Goal: Check status: Check status

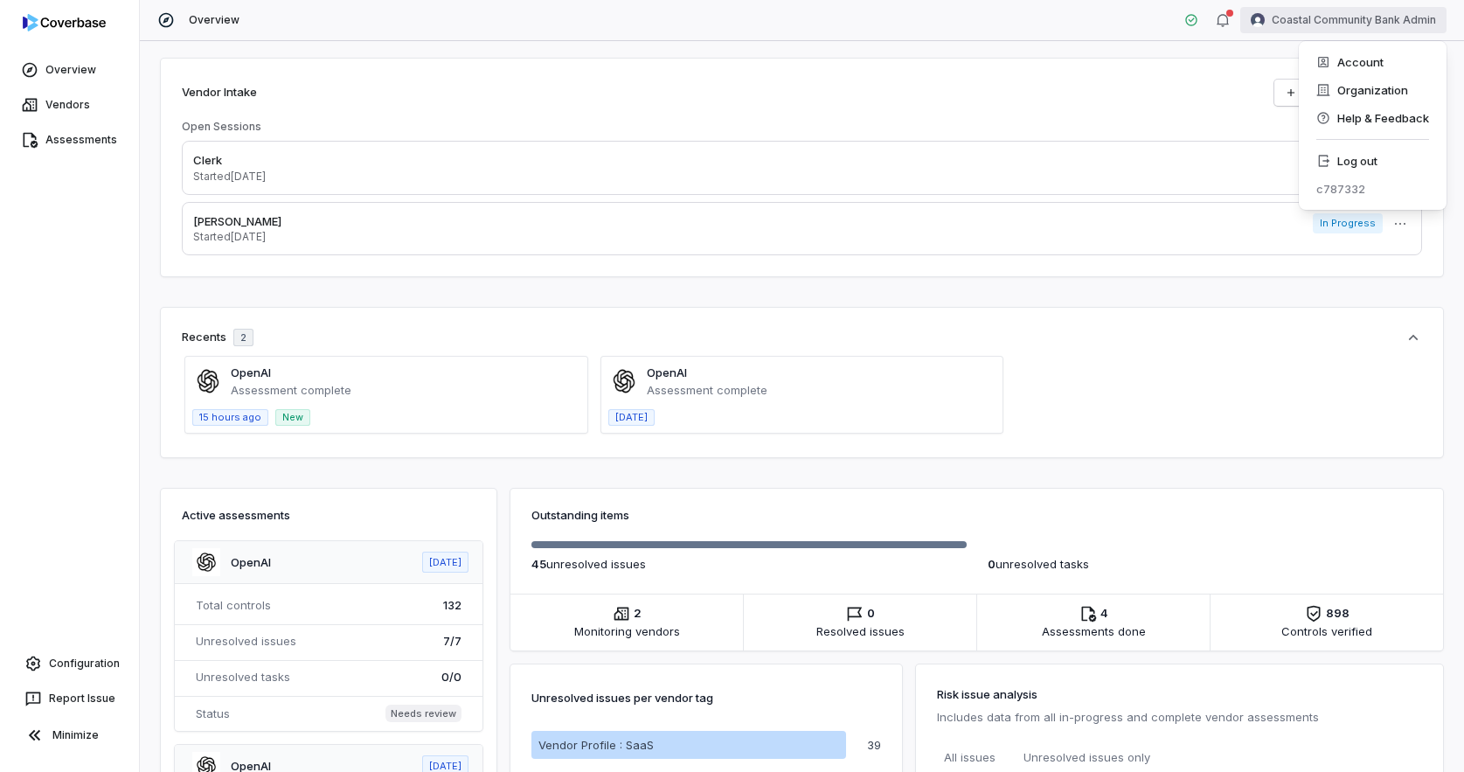
click at [1341, 164] on div "Log out" at bounding box center [1373, 161] width 134 height 28
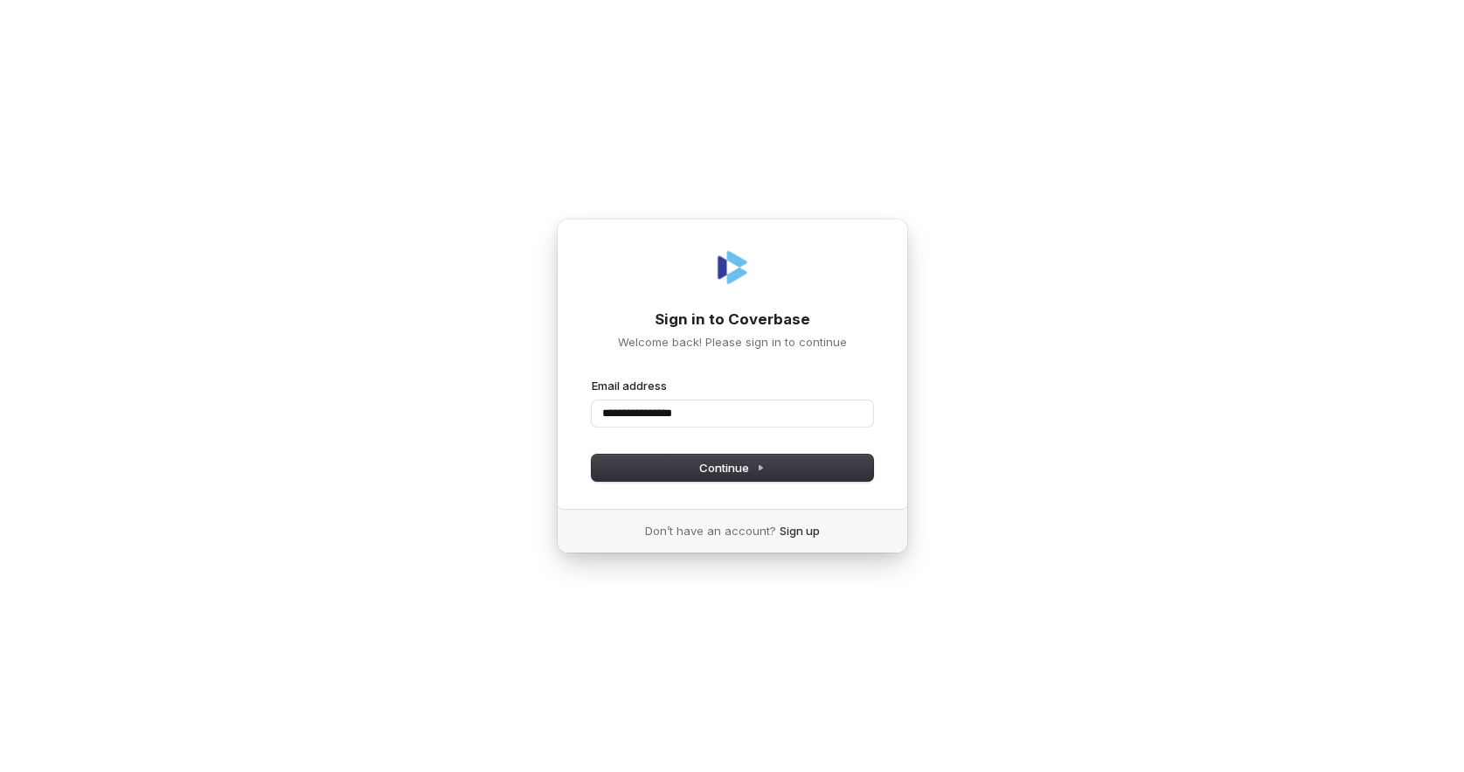
type input "**********"
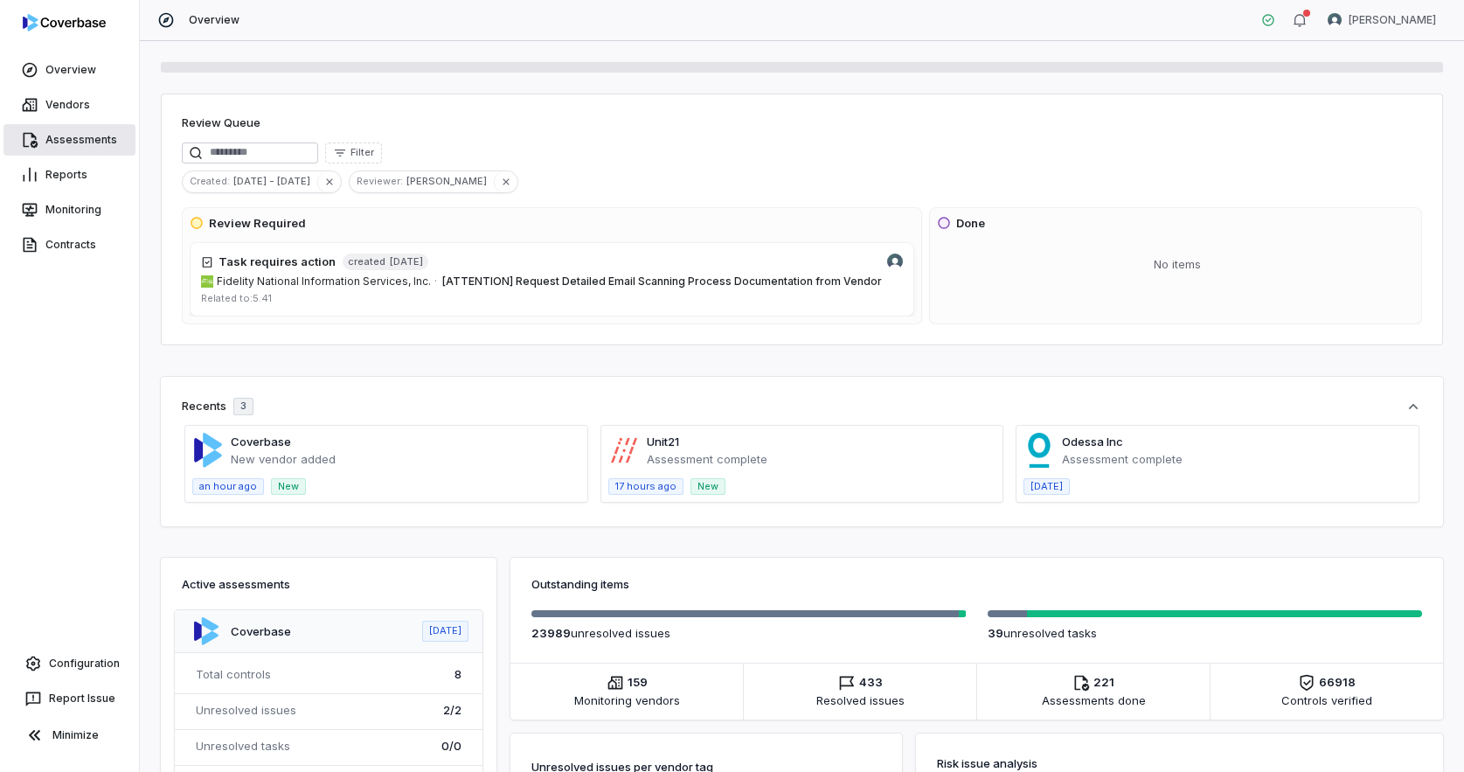
click at [84, 148] on link "Assessments" at bounding box center [69, 139] width 132 height 31
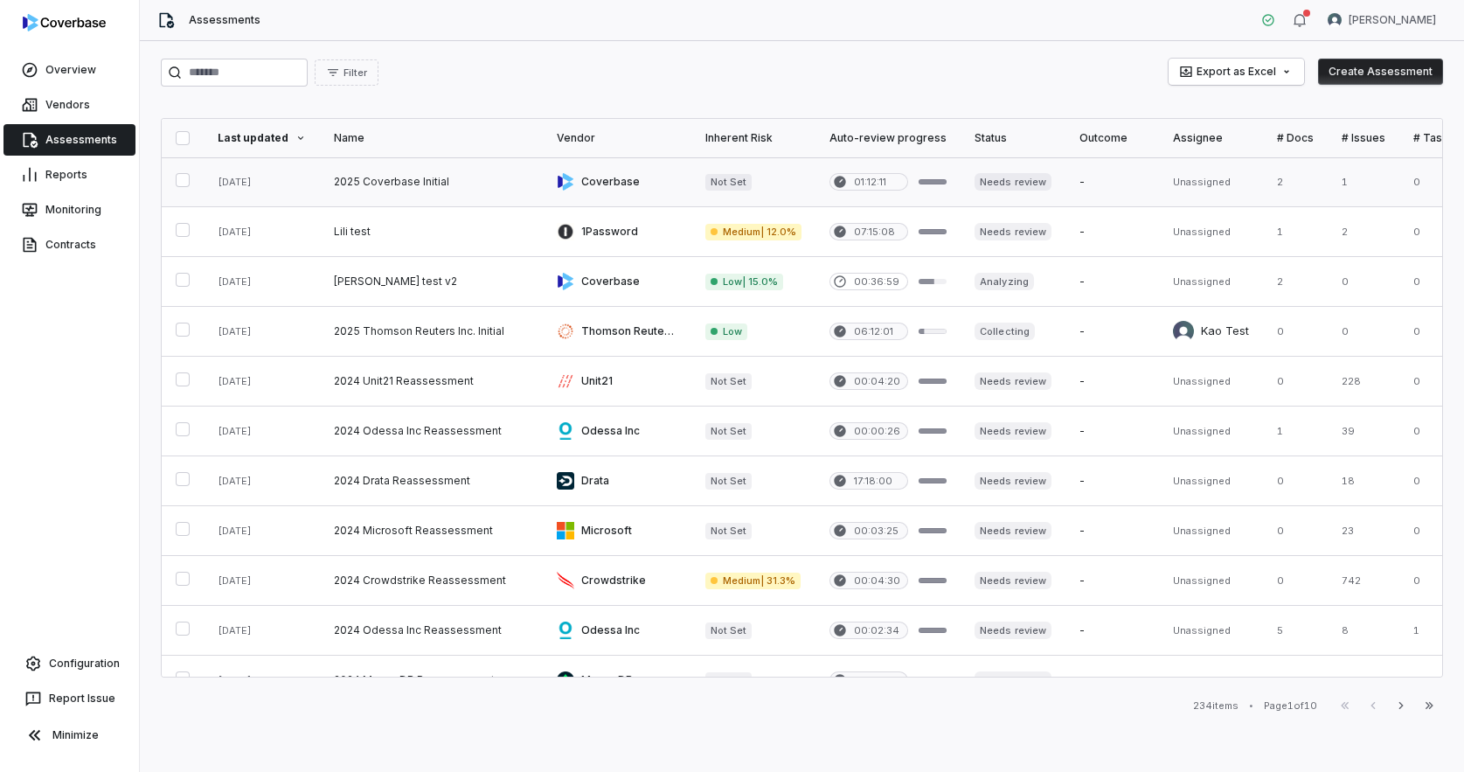
click at [378, 189] on link at bounding box center [431, 181] width 223 height 49
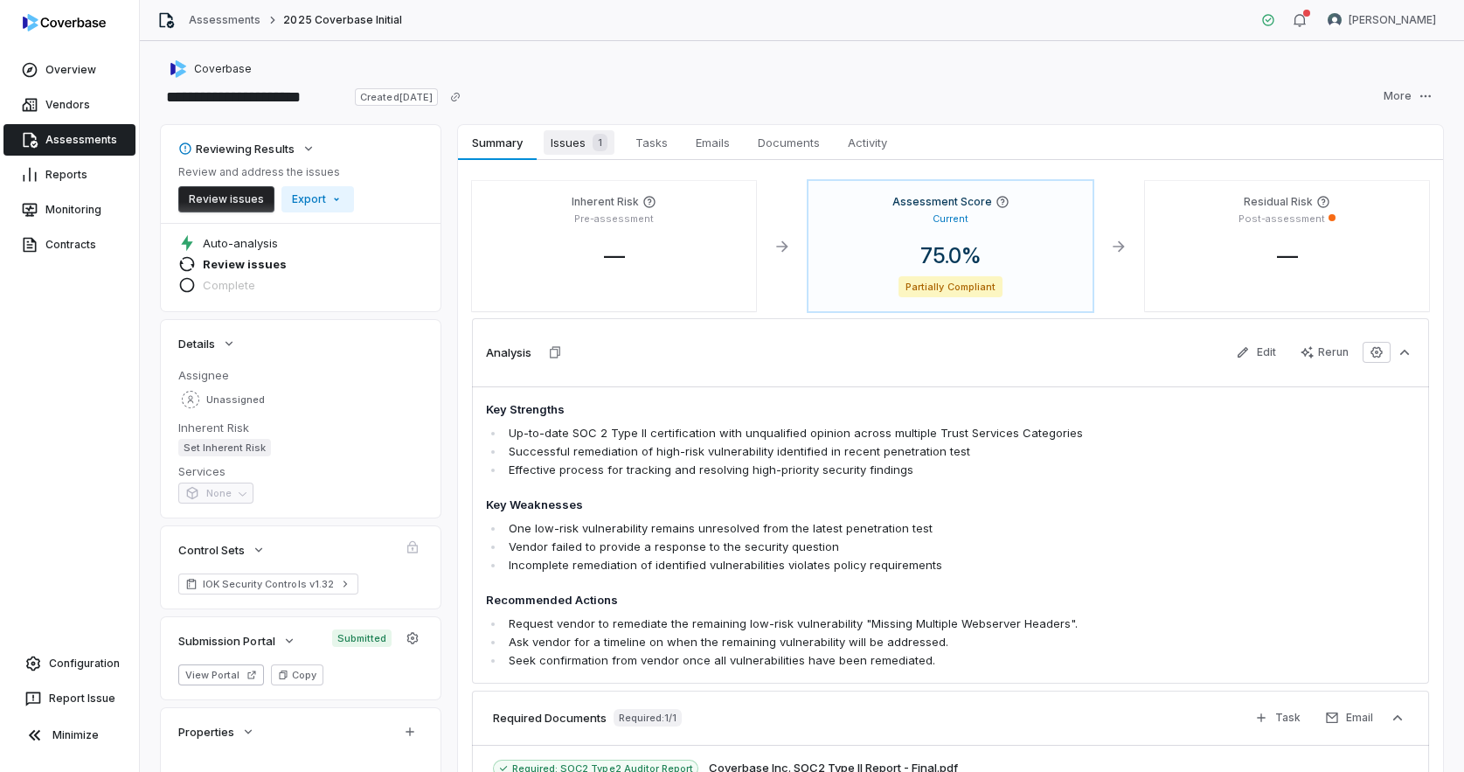
click at [566, 150] on span "Issues 1" at bounding box center [579, 142] width 71 height 24
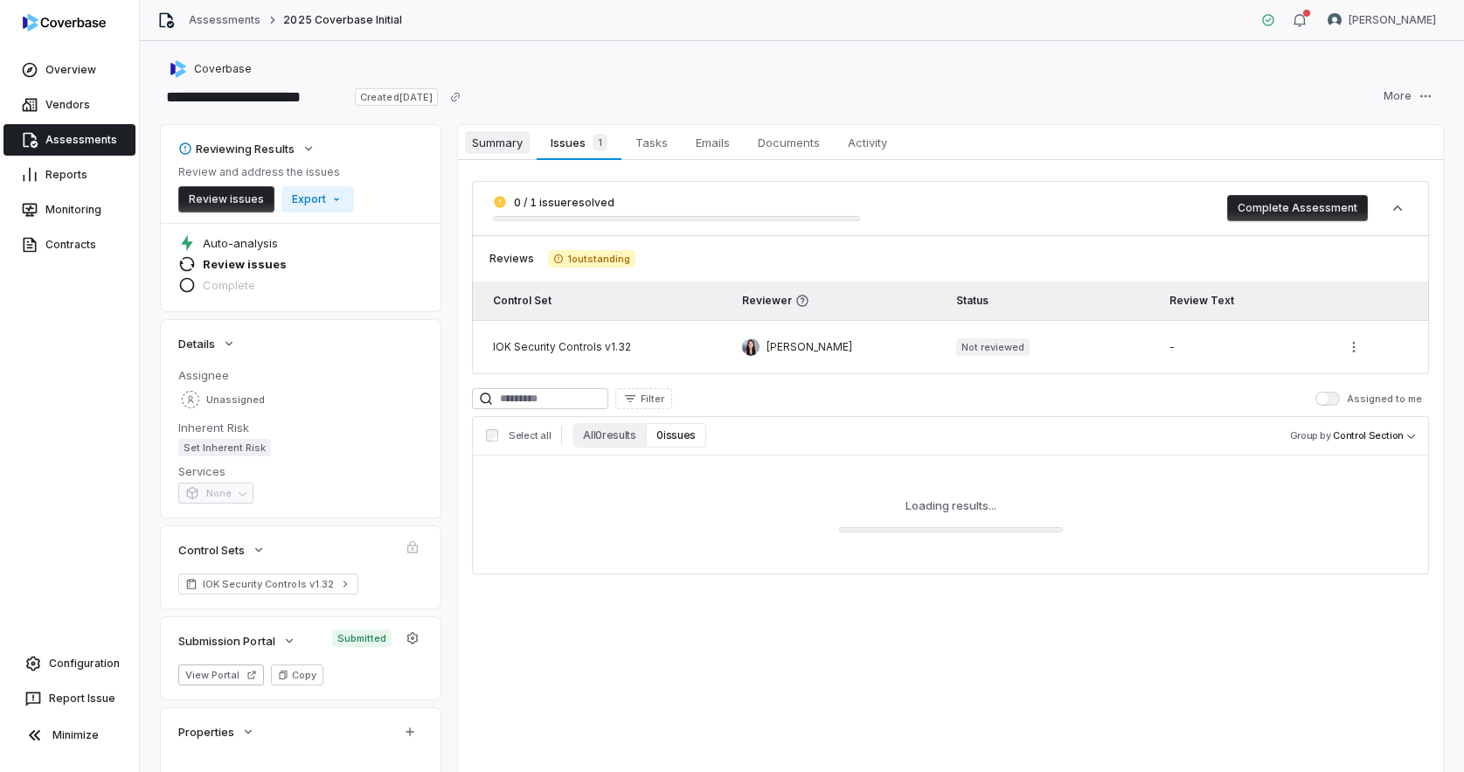
click at [503, 152] on span "Summary" at bounding box center [497, 142] width 65 height 23
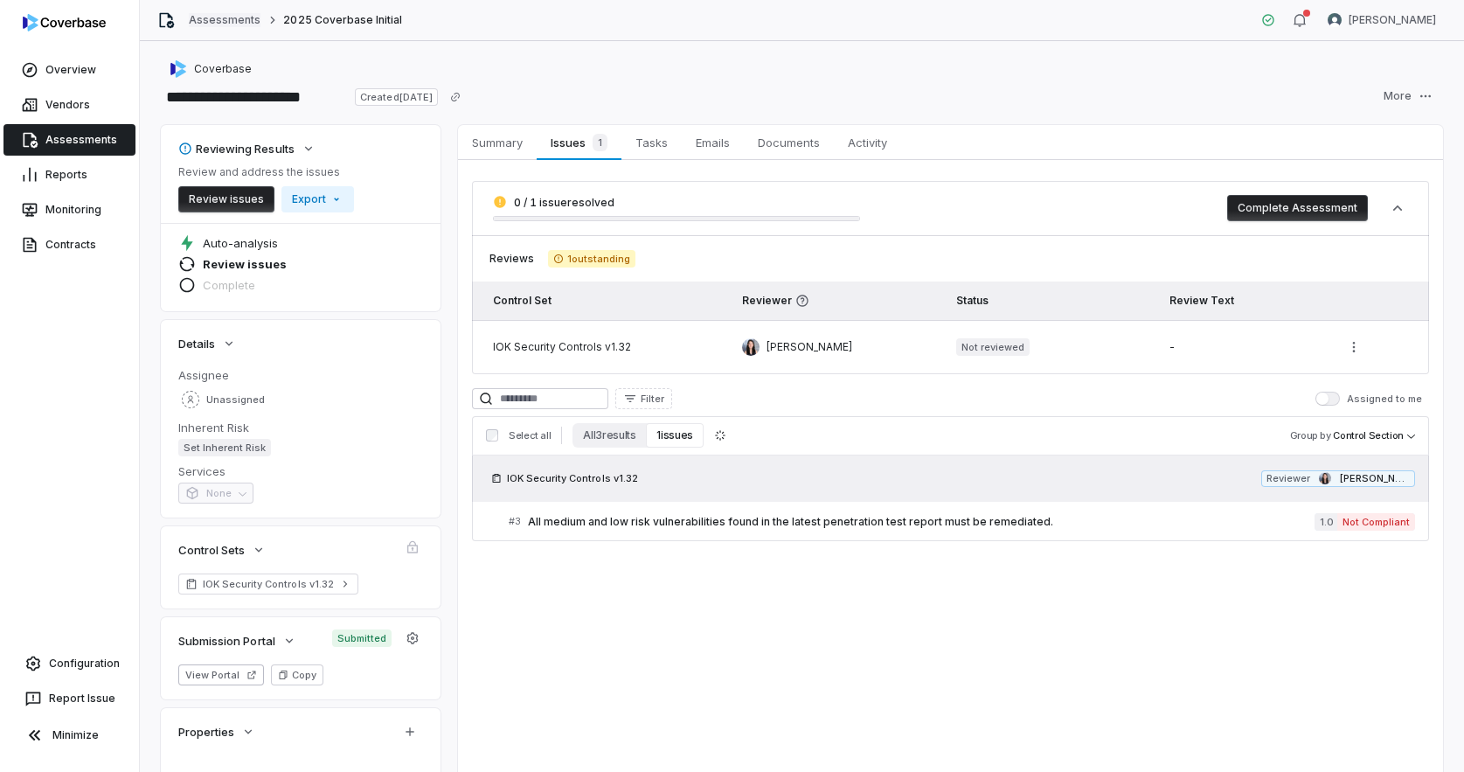
click at [245, 22] on link "Assessments" at bounding box center [225, 20] width 72 height 14
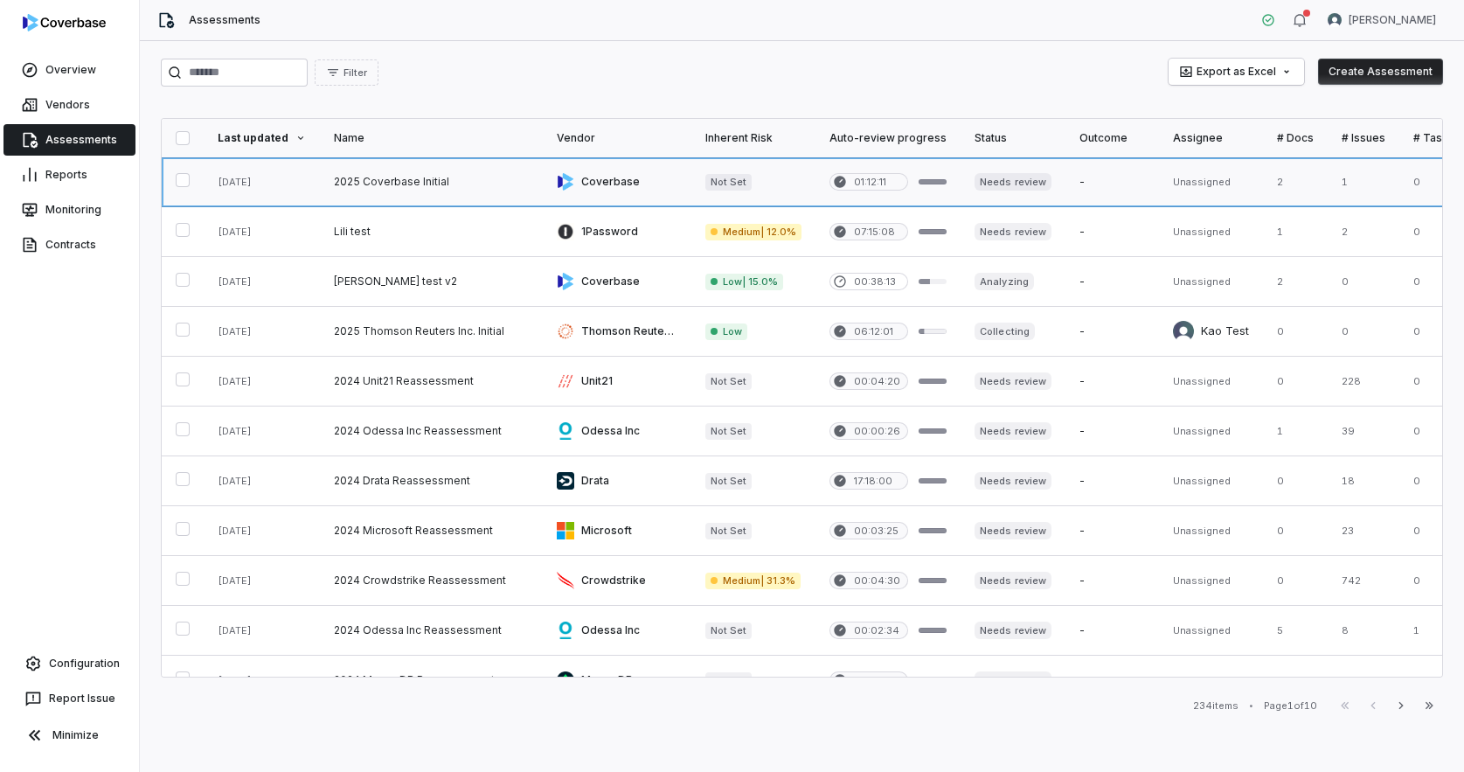
click at [403, 190] on link at bounding box center [431, 181] width 223 height 49
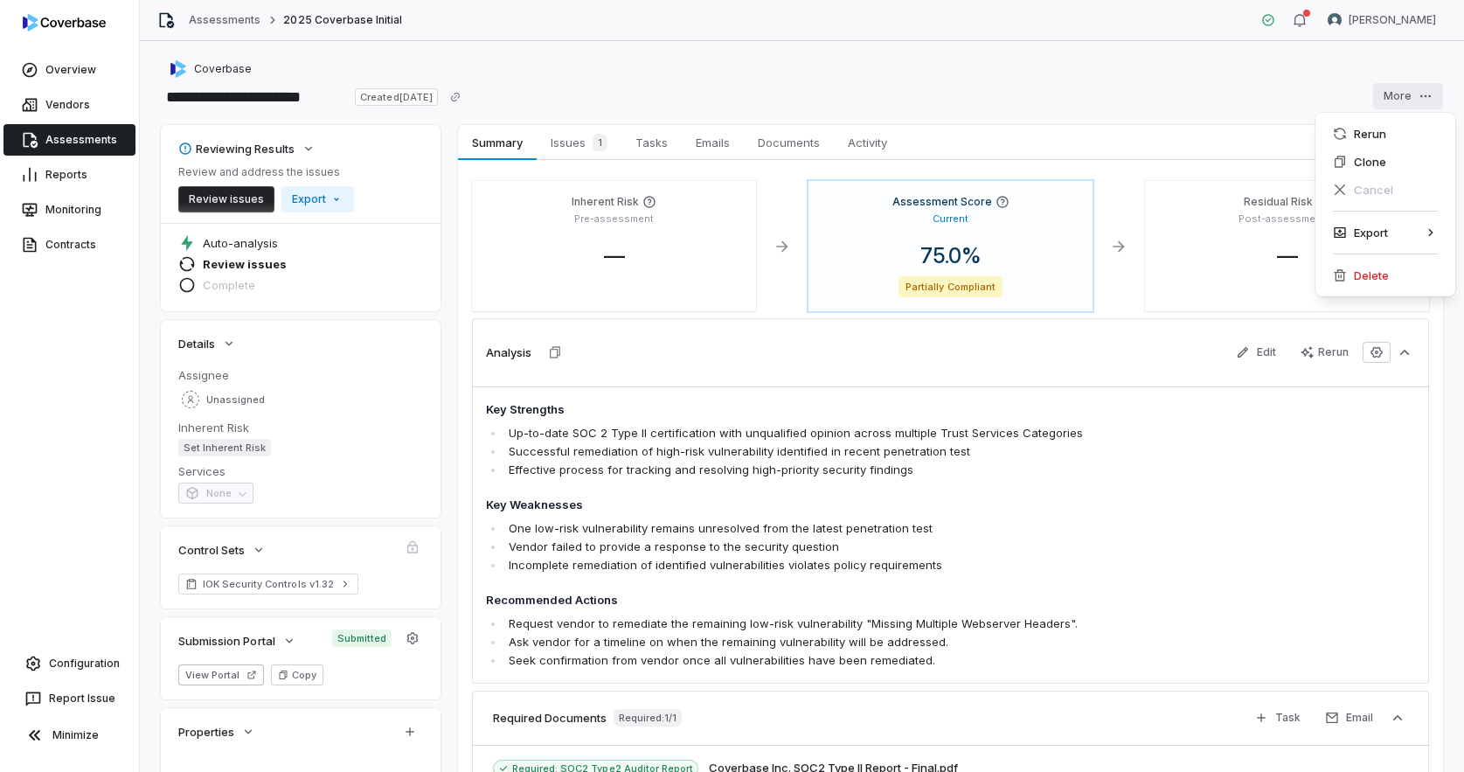
click at [1412, 105] on html "**********" at bounding box center [732, 386] width 1464 height 772
click at [1381, 129] on div "Rerun" at bounding box center [1386, 134] width 126 height 28
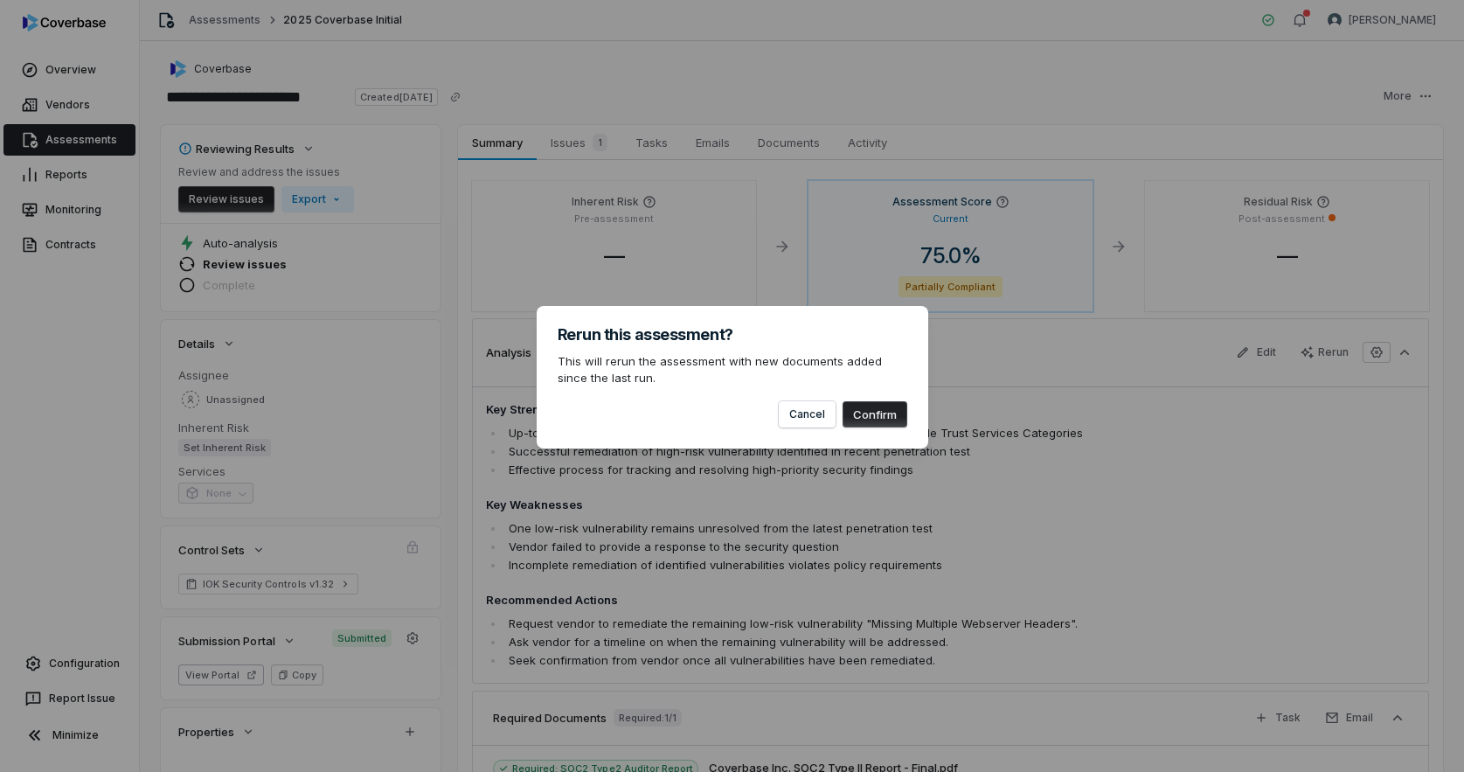
click at [890, 420] on button "Confirm" at bounding box center [875, 414] width 65 height 26
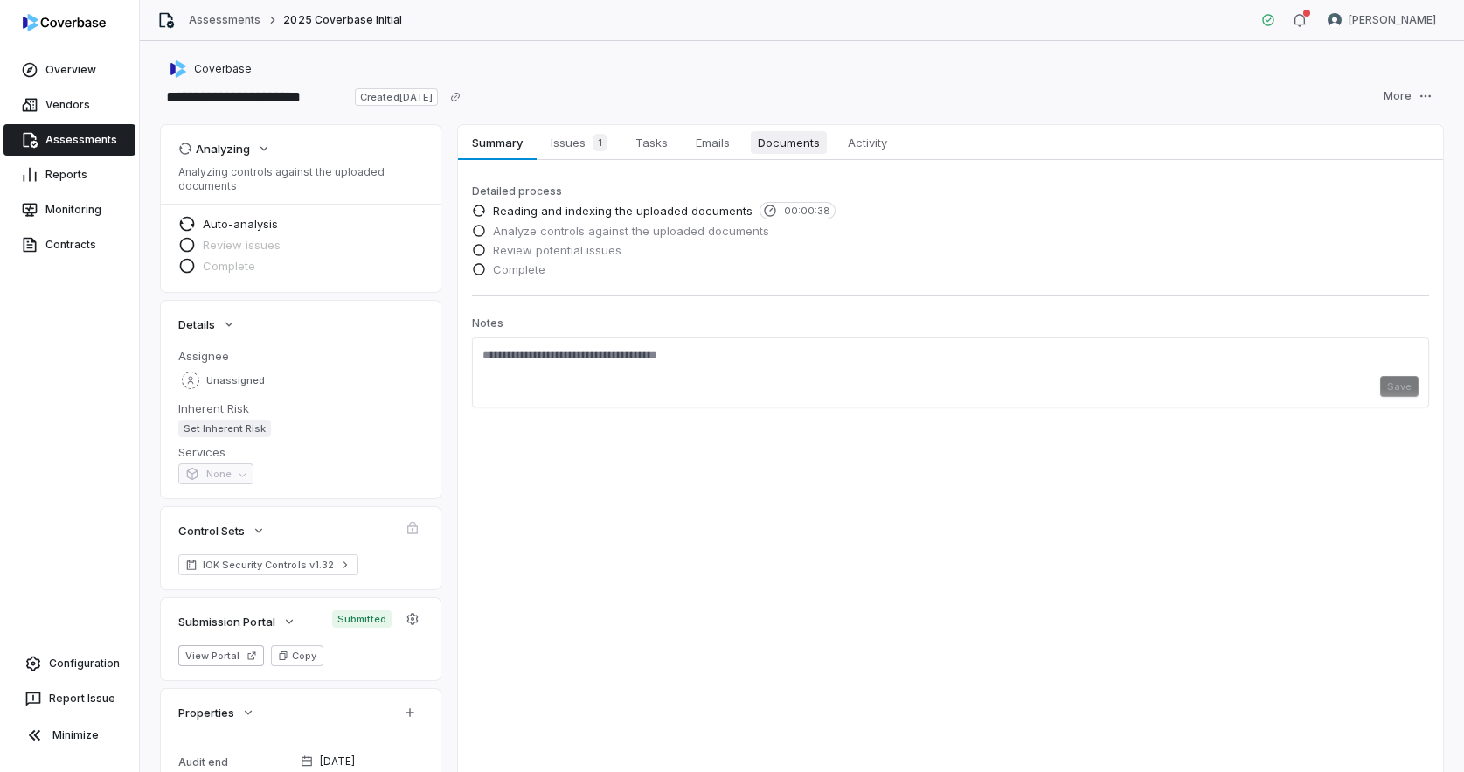
click at [778, 147] on span "Documents" at bounding box center [789, 142] width 76 height 23
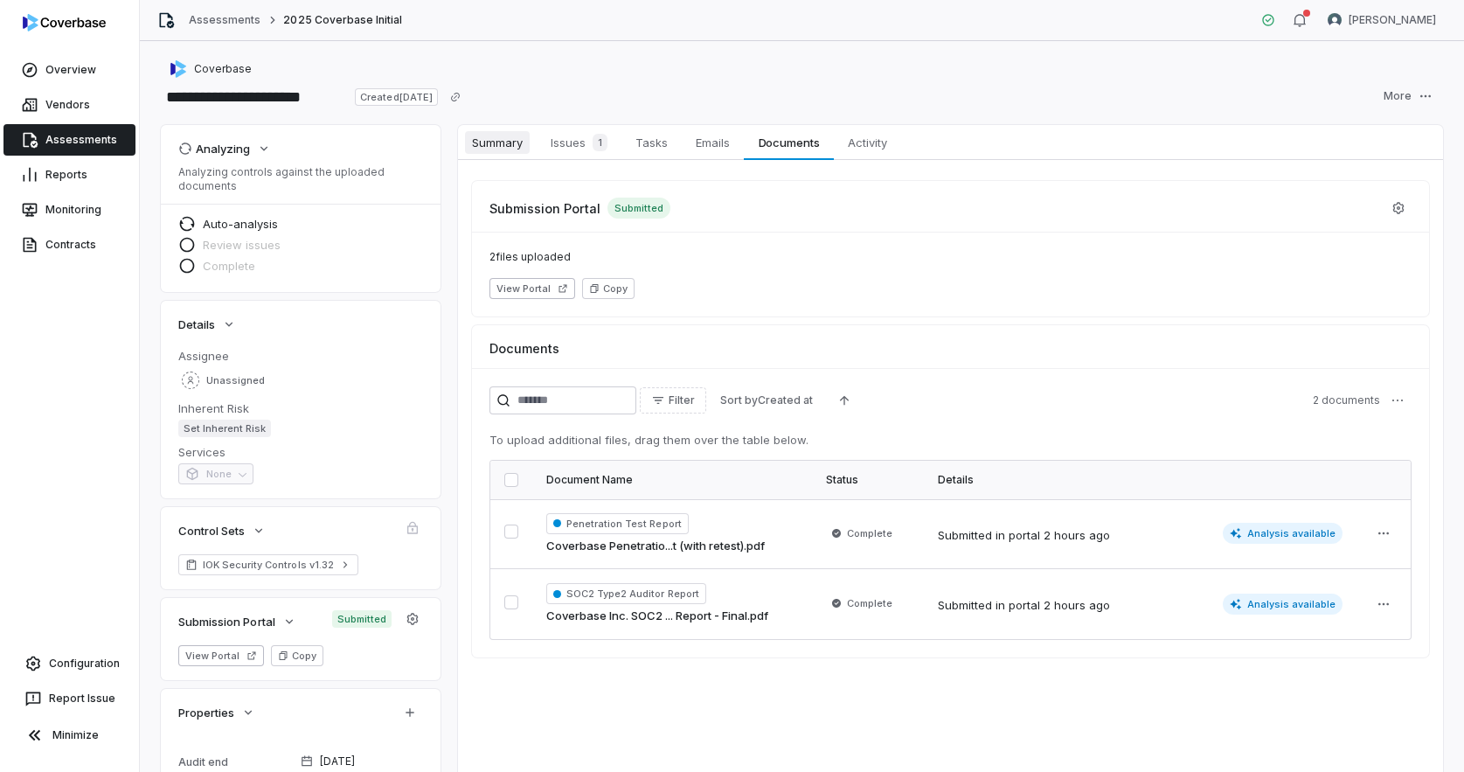
click at [499, 144] on span "Summary" at bounding box center [497, 142] width 65 height 23
